Goal: Information Seeking & Learning: Learn about a topic

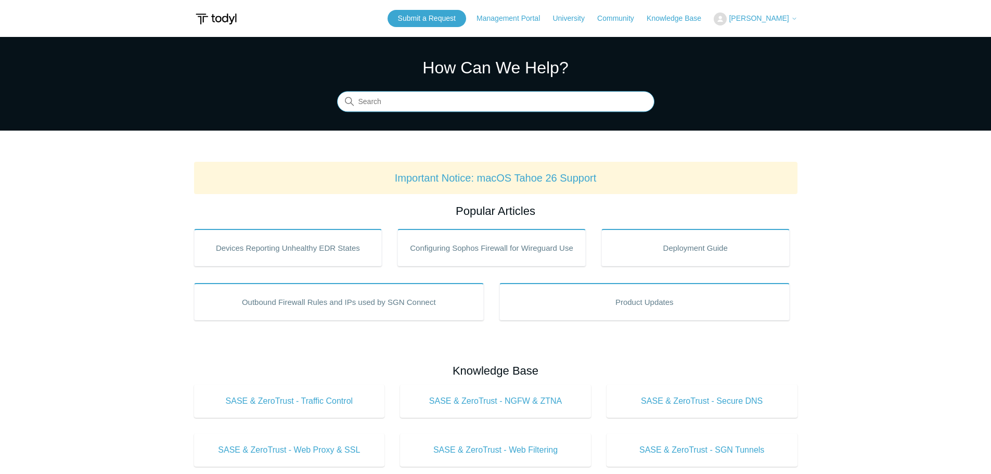
click at [382, 103] on input "Search" at bounding box center [495, 102] width 317 height 21
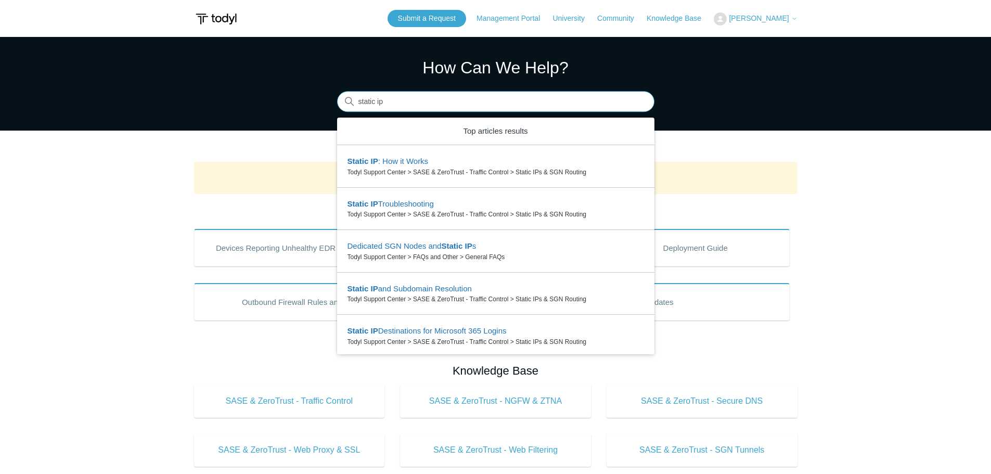
type input "static ip"
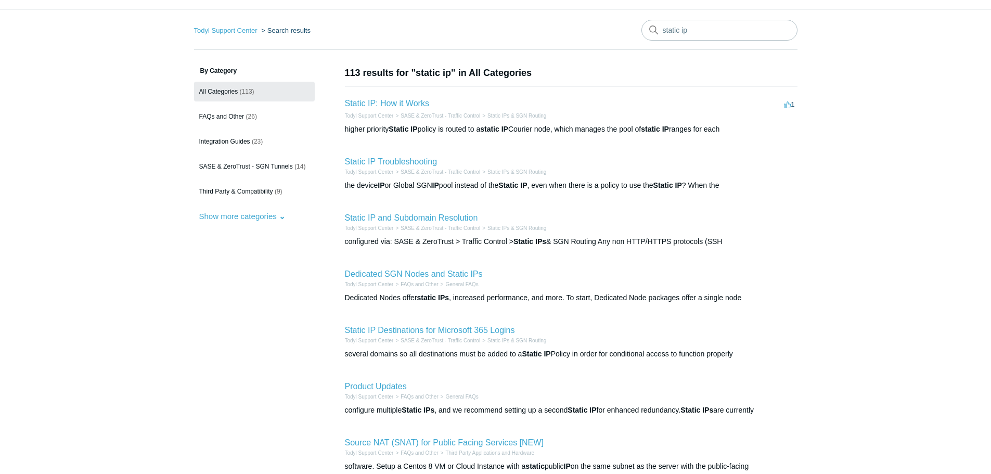
scroll to position [52, 0]
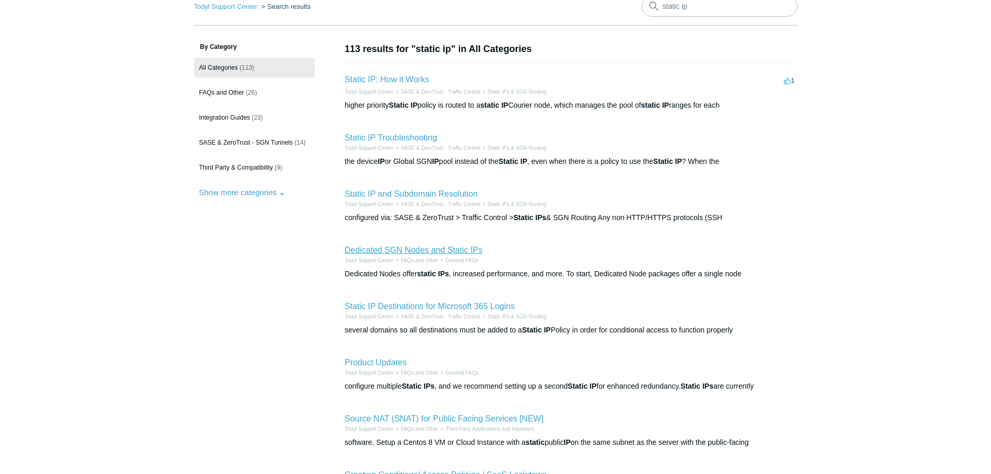
click at [413, 248] on link "Dedicated SGN Nodes and Static IPs" at bounding box center [414, 250] width 138 height 9
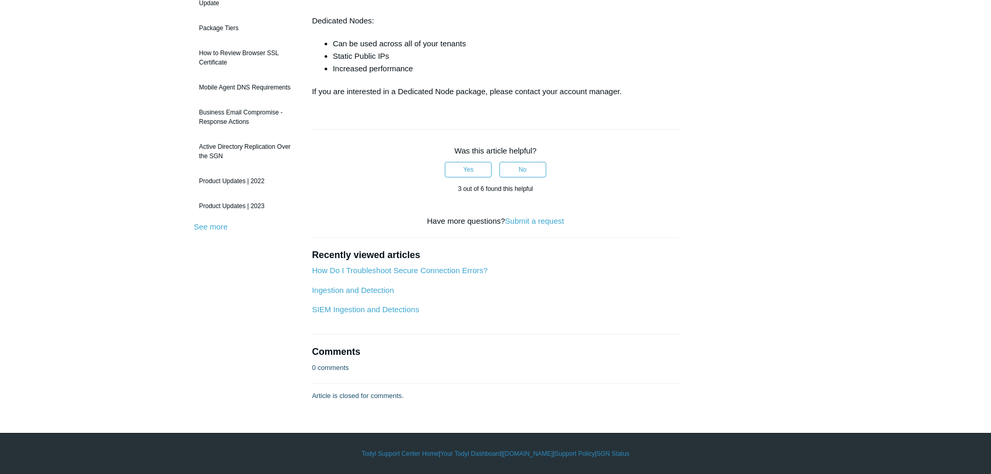
scroll to position [86, 0]
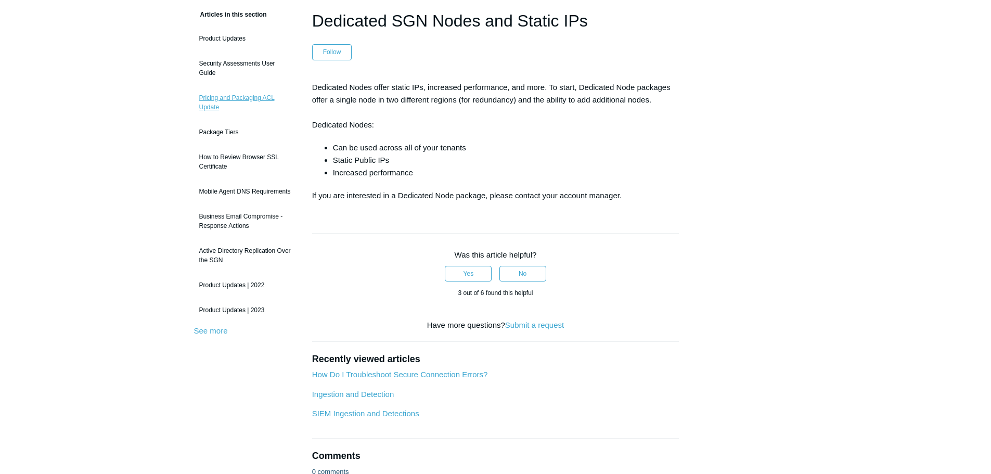
click at [206, 98] on link "Pricing and Packaging ACL Update" at bounding box center [245, 102] width 103 height 29
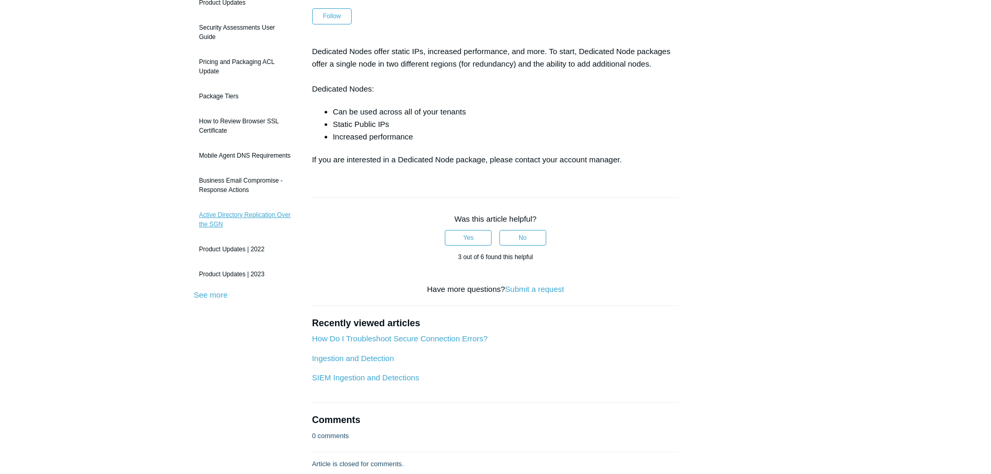
scroll to position [138, 0]
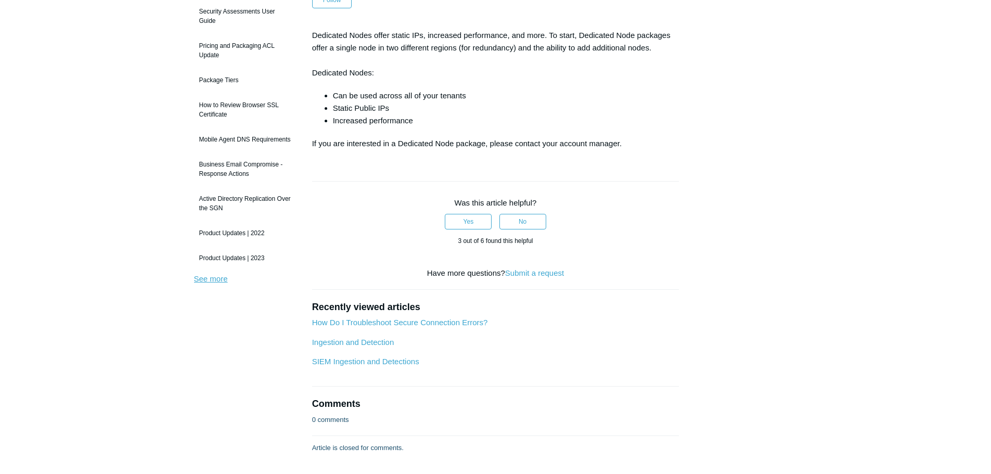
click at [225, 276] on link "See more" at bounding box center [211, 278] width 34 height 9
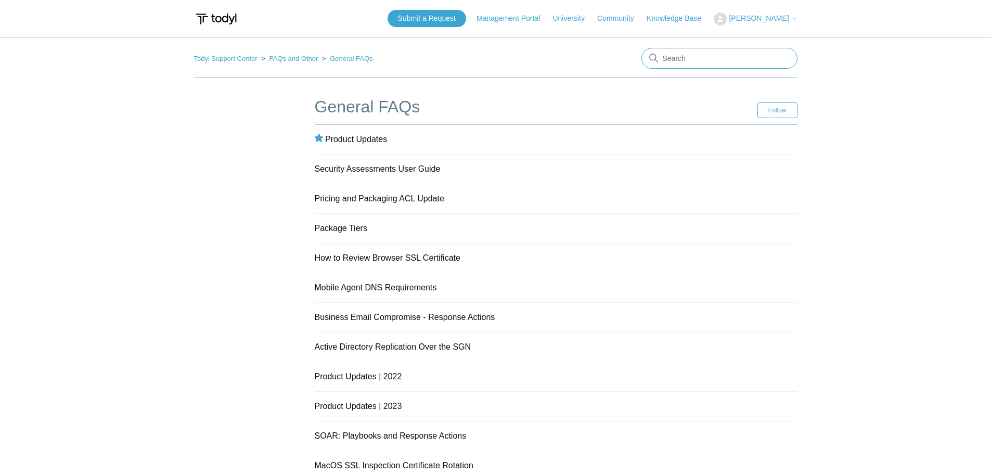
click at [700, 61] on input "Search" at bounding box center [720, 58] width 156 height 21
type input "static ip"
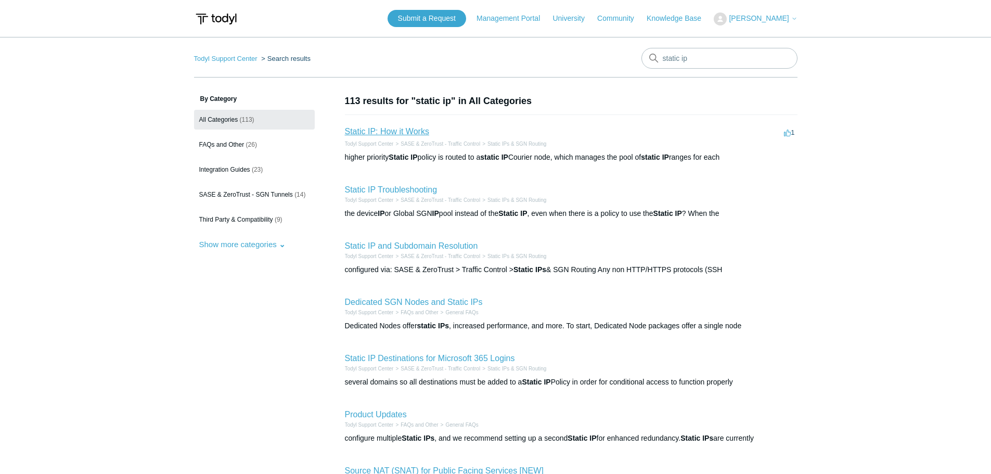
click at [381, 136] on link "Static IP: How it Works" at bounding box center [387, 131] width 84 height 9
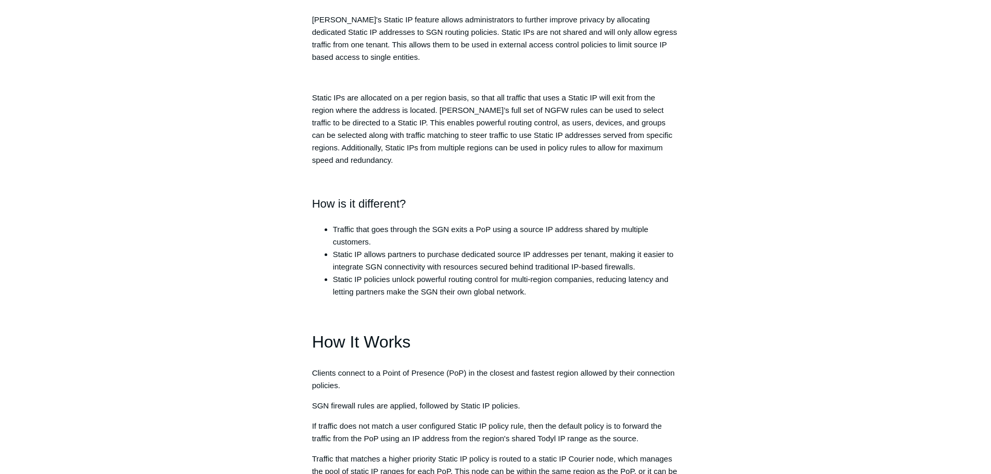
scroll to position [364, 0]
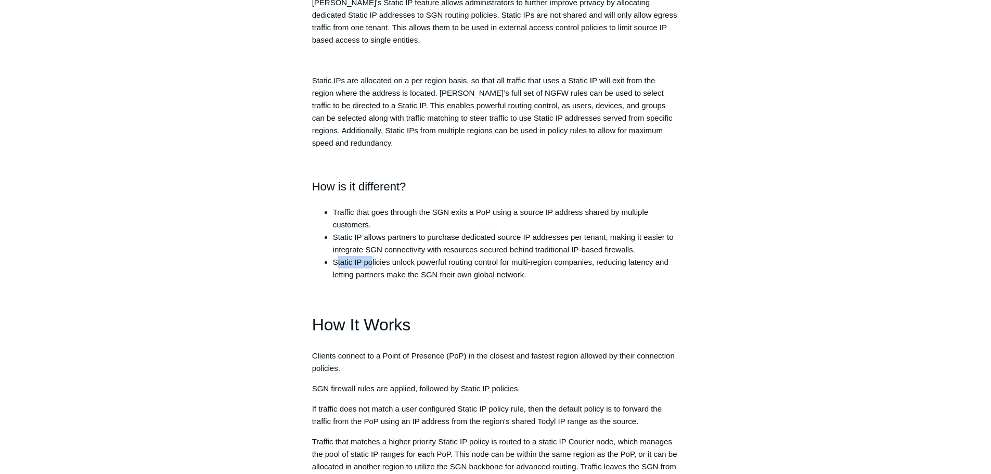
drag, startPoint x: 338, startPoint y: 260, endPoint x: 373, endPoint y: 264, distance: 35.1
click at [373, 264] on li "Static IP policies unlock powerful routing control for multi-region companies, …" at bounding box center [506, 268] width 347 height 25
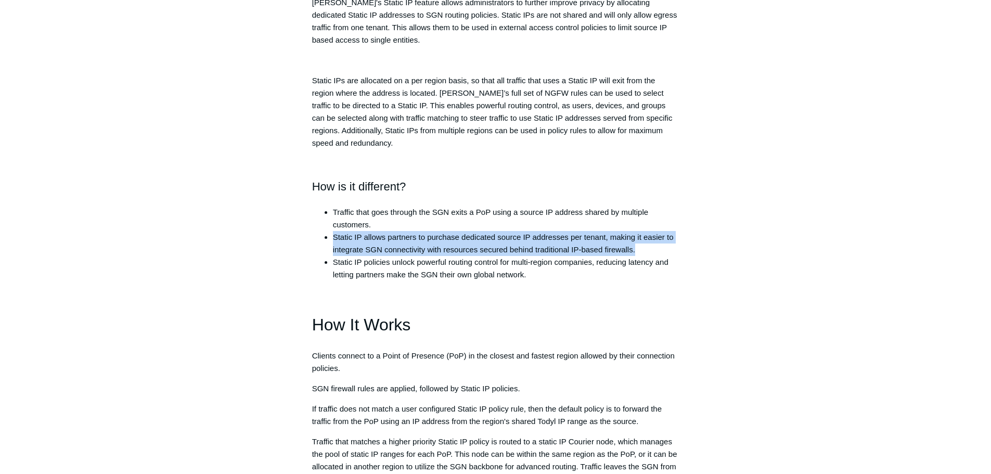
drag, startPoint x: 332, startPoint y: 238, endPoint x: 654, endPoint y: 253, distance: 322.5
click at [654, 253] on ul "Traffic that goes through the SGN exits a PoP using a source IP address shared …" at bounding box center [501, 243] width 357 height 75
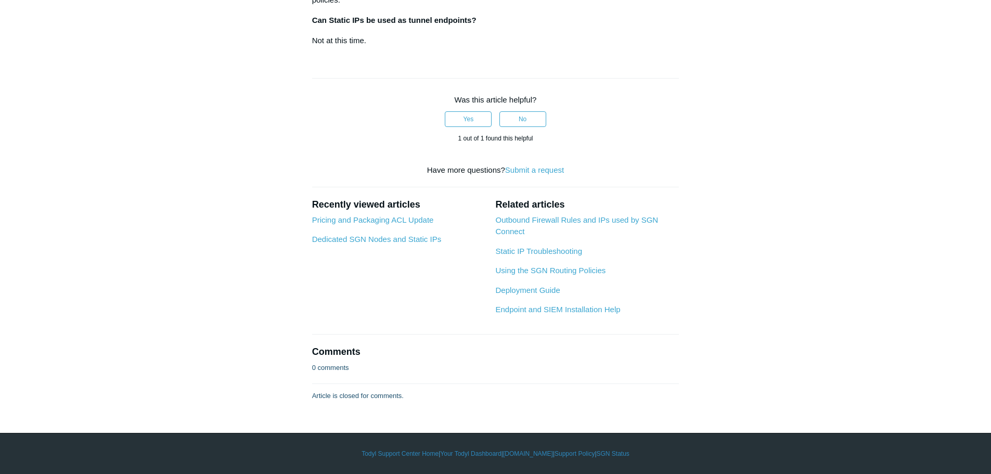
scroll to position [1977, 0]
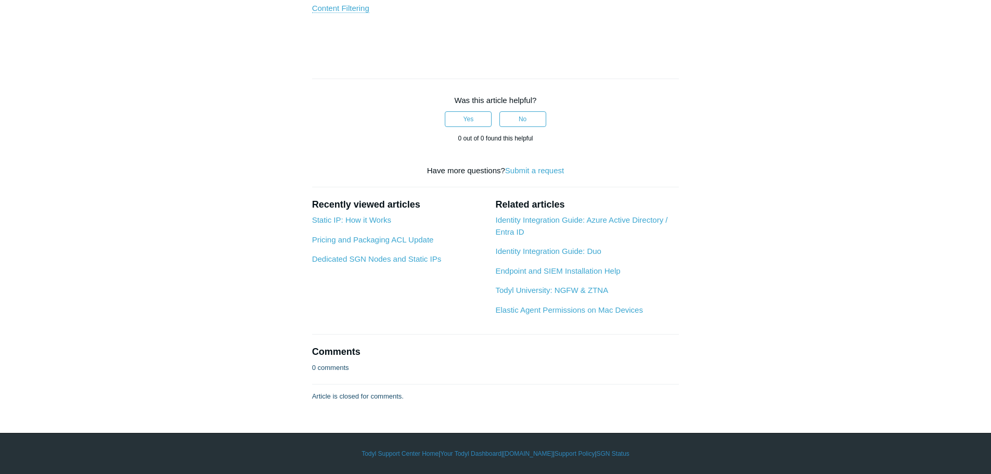
scroll to position [1613, 0]
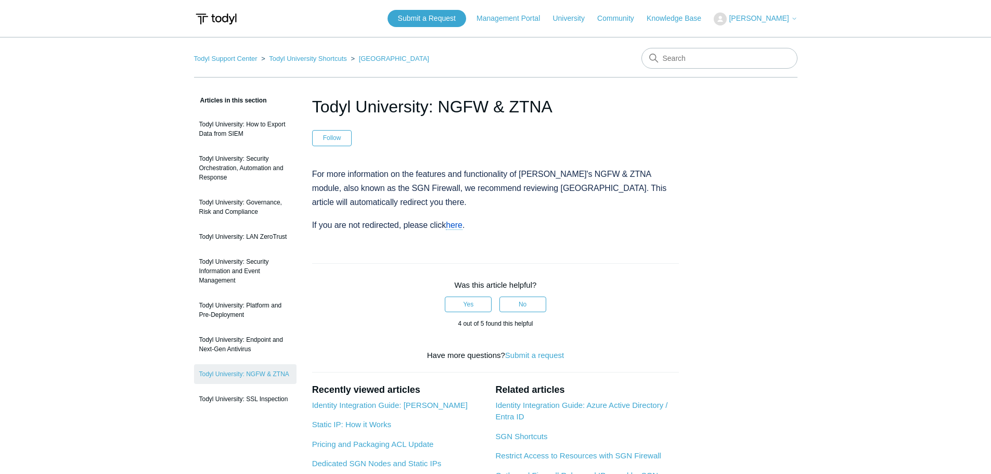
click at [353, 218] on article "Todyl University: NGFW & ZTNA Follow Not yet followed by anyone For more inform…" at bounding box center [496, 346] width 399 height 504
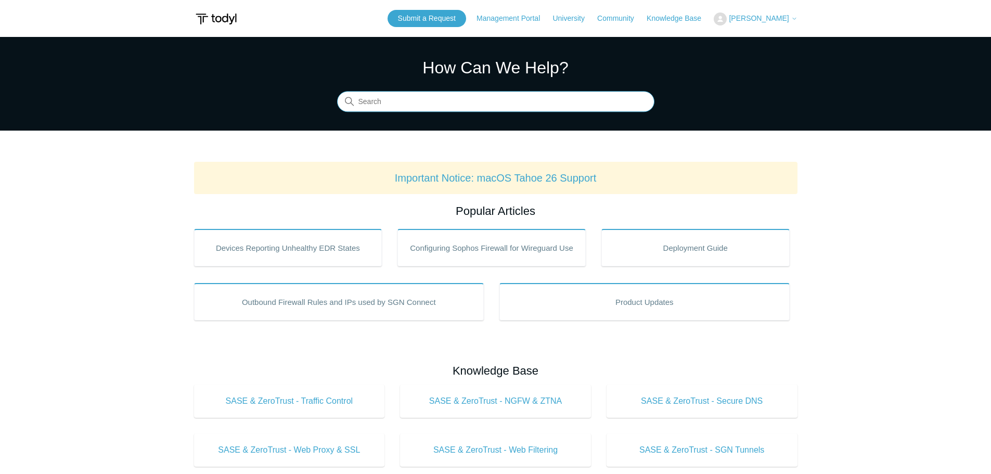
click at [398, 104] on input "Search" at bounding box center [495, 102] width 317 height 21
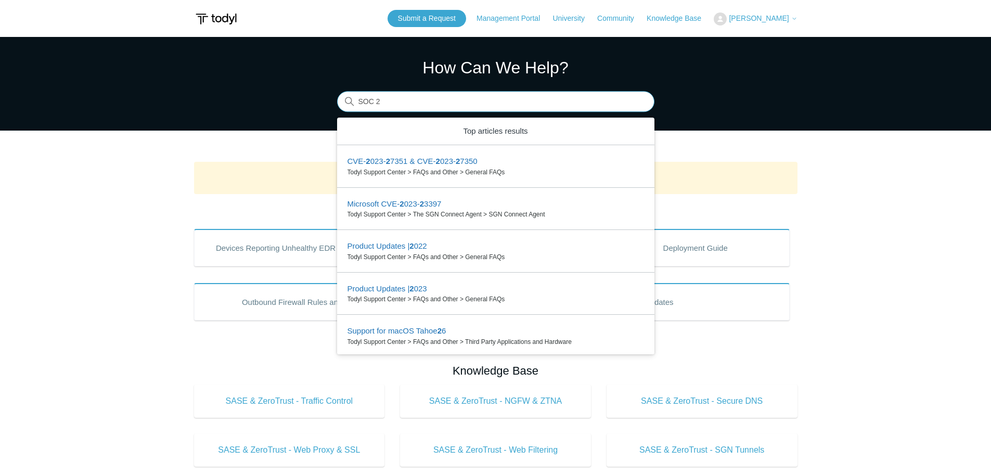
type input "SOC 2"
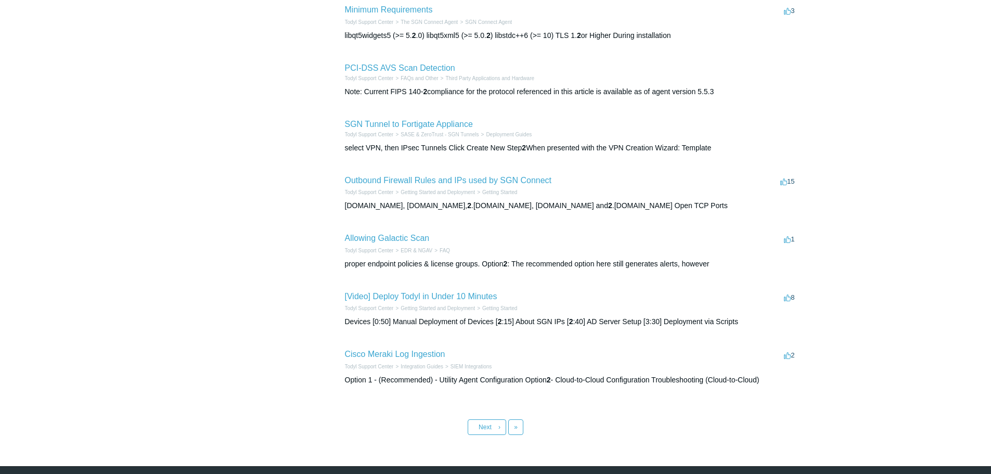
scroll to position [312, 0]
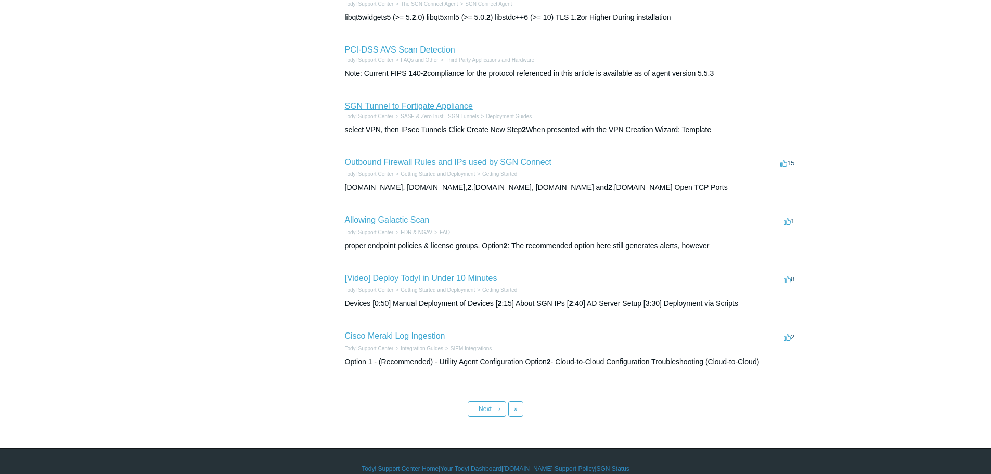
click at [381, 104] on link "SGN Tunnel to Fortigate Appliance" at bounding box center [409, 105] width 128 height 9
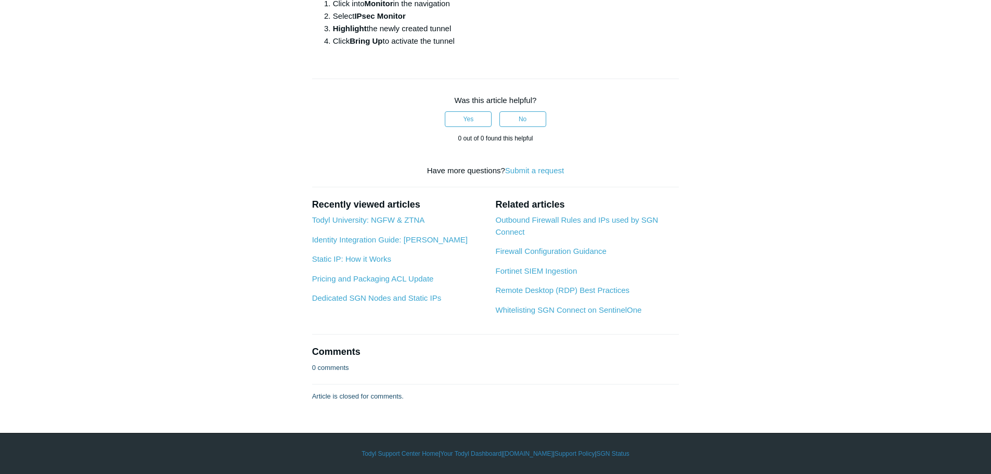
scroll to position [2238, 0]
drag, startPoint x: 381, startPoint y: 161, endPoint x: 431, endPoint y: 161, distance: 50.0
